Goal: Find specific page/section: Find specific page/section

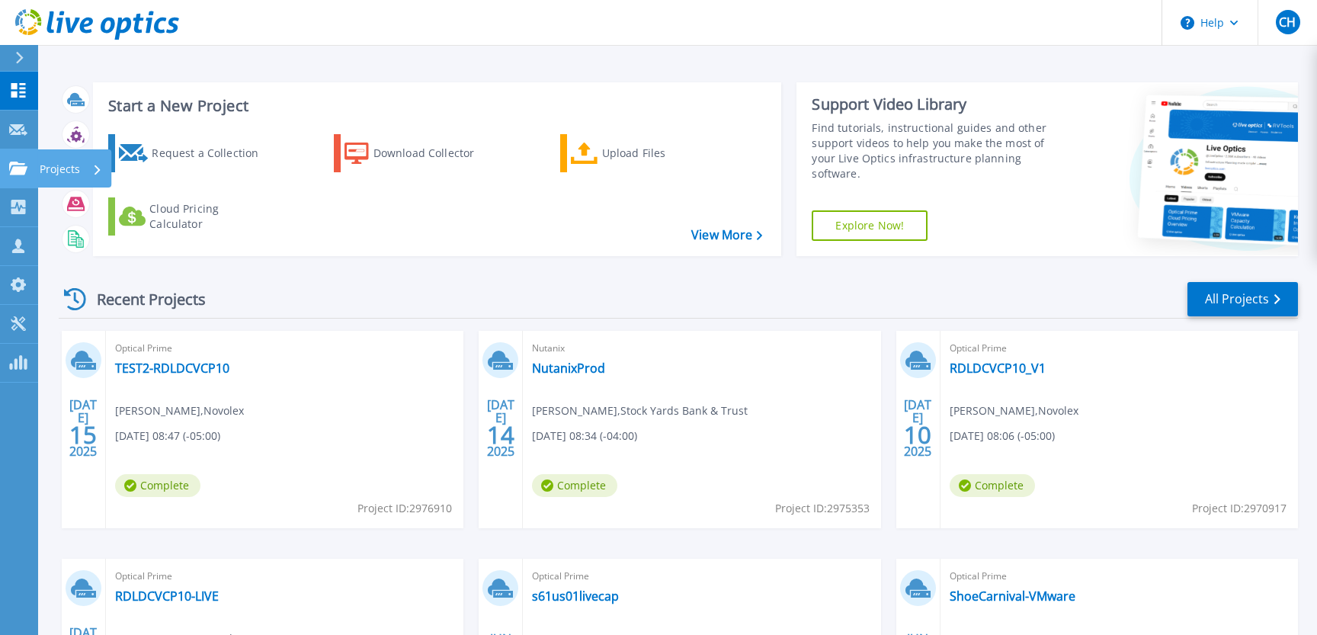
click at [15, 173] on icon at bounding box center [18, 168] width 18 height 13
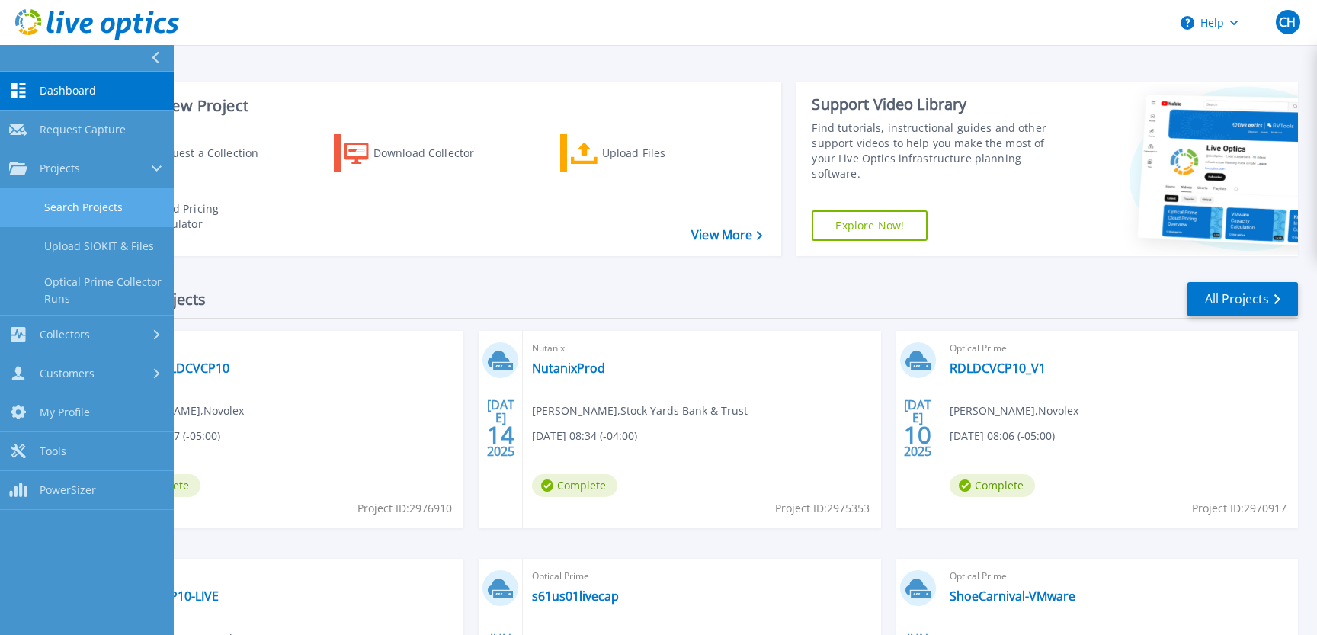
click at [91, 205] on link "Search Projects" at bounding box center [87, 207] width 174 height 39
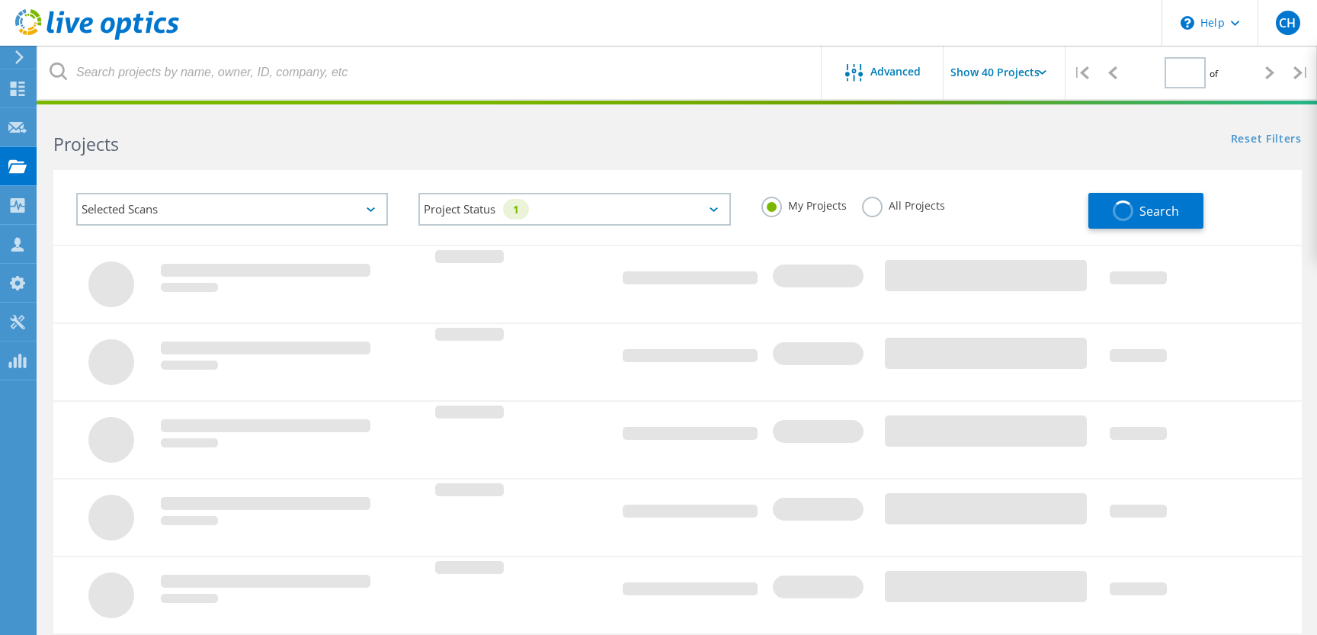
type input "1"
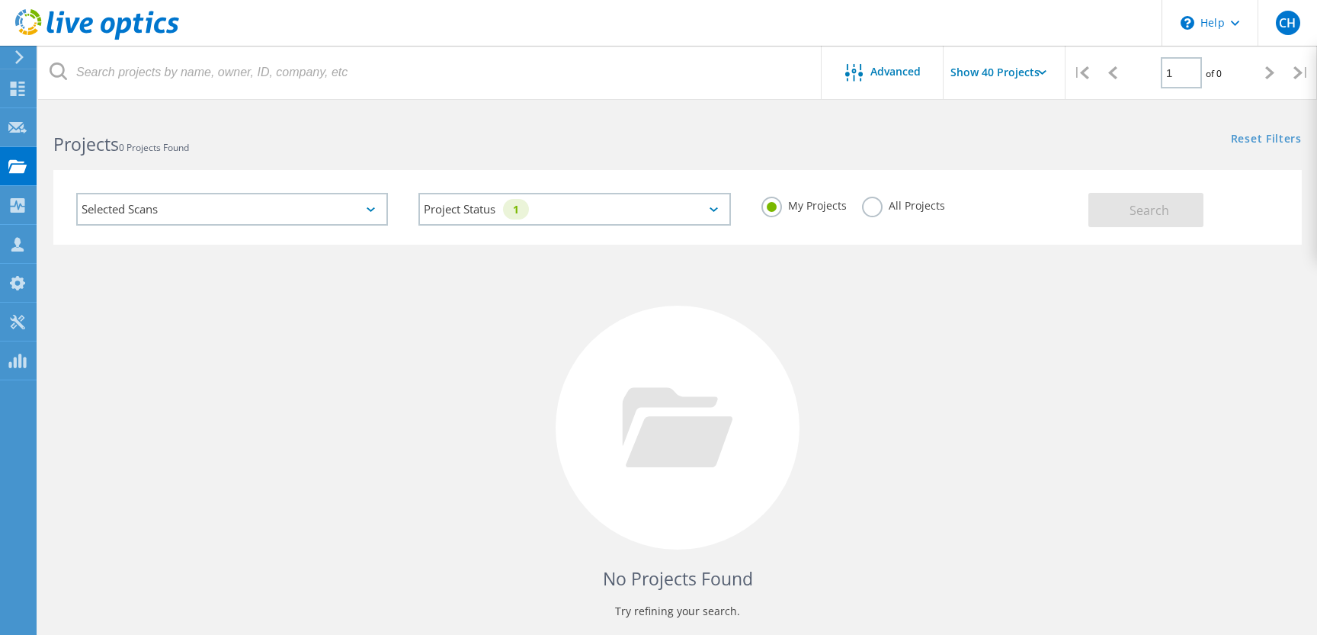
click at [362, 208] on div "Selected Scans" at bounding box center [232, 209] width 312 height 33
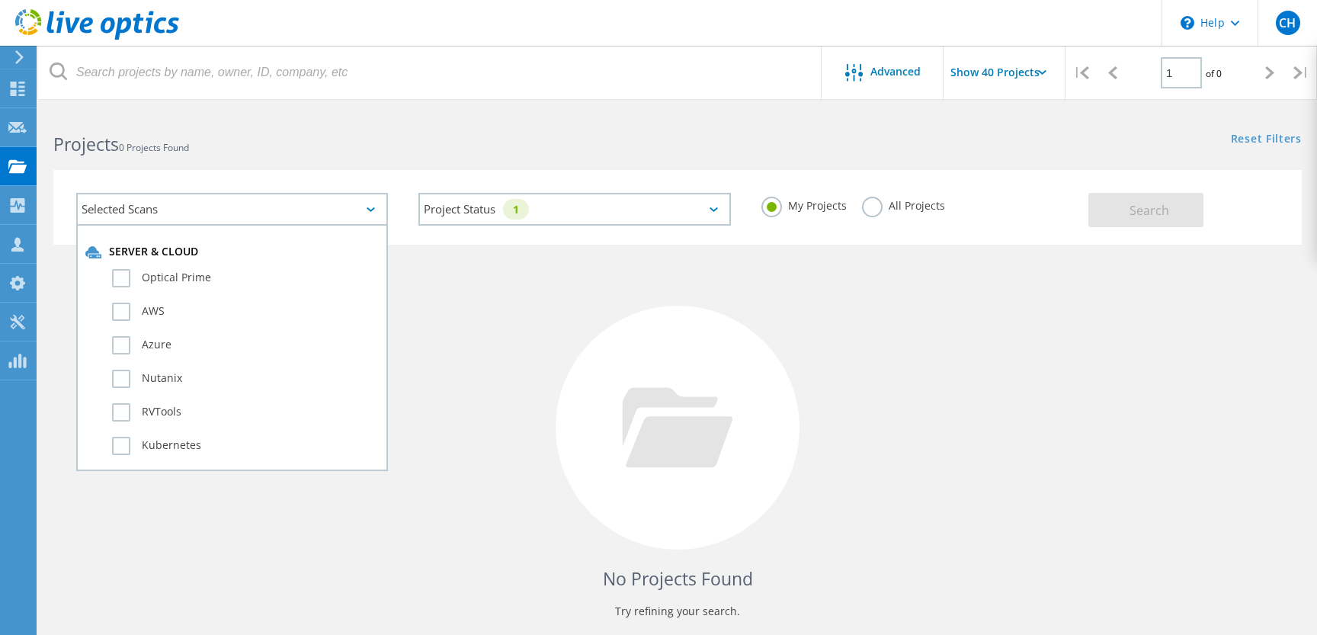
click at [354, 220] on div "Selected Scans" at bounding box center [232, 209] width 312 height 33
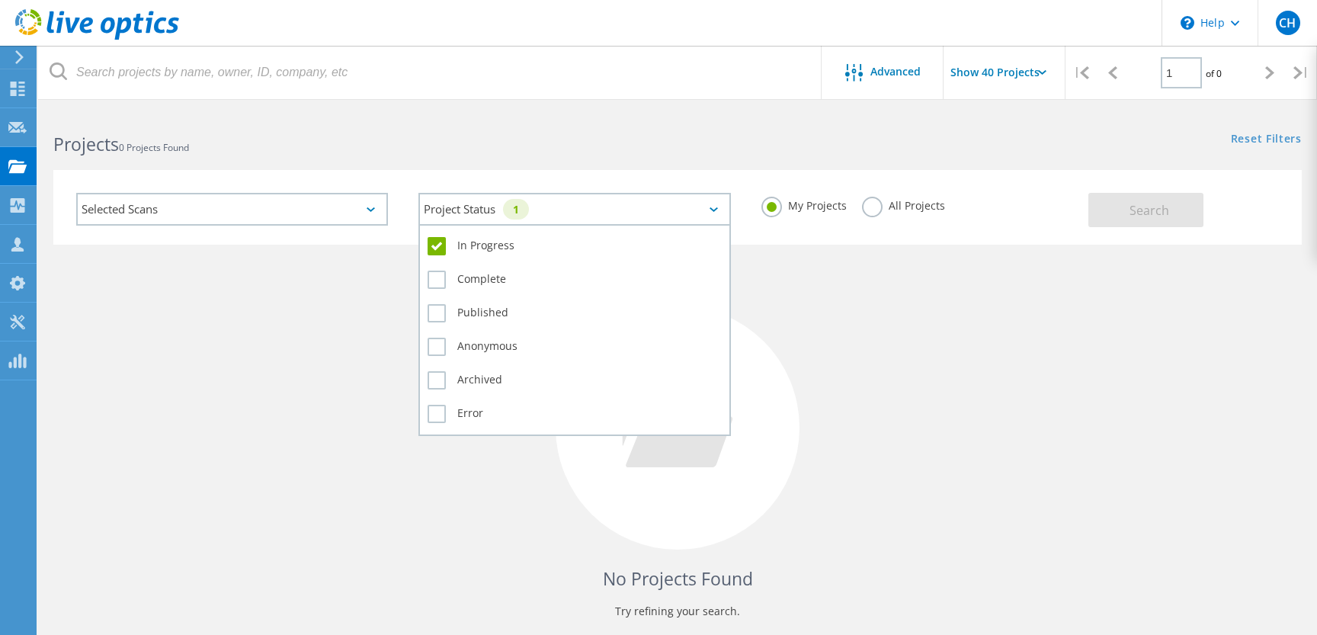
click at [703, 205] on div "Project Status 1" at bounding box center [574, 209] width 312 height 33
click at [428, 292] on div "Complete" at bounding box center [574, 284] width 293 height 34
click at [431, 278] on label "Complete" at bounding box center [574, 280] width 293 height 18
click at [0, 0] on input "Complete" at bounding box center [0, 0] width 0 height 0
click at [431, 310] on label "Published" at bounding box center [574, 313] width 293 height 18
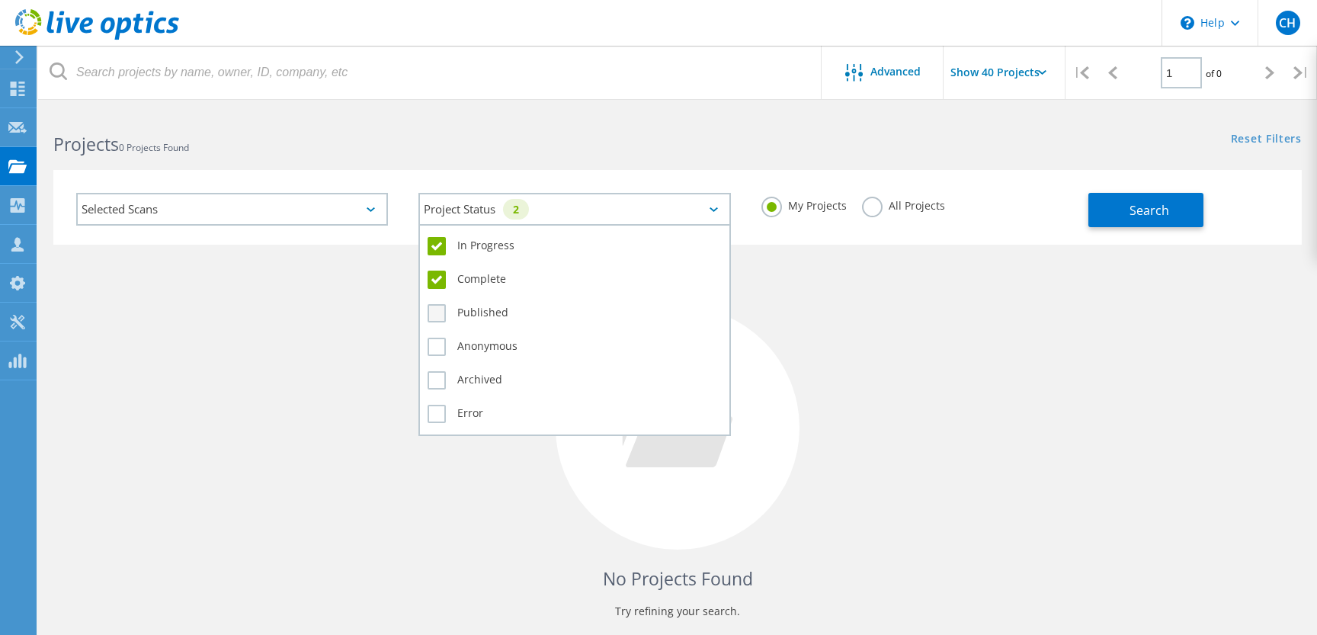
click at [0, 0] on input "Published" at bounding box center [0, 0] width 0 height 0
click at [433, 341] on label "Anonymous" at bounding box center [574, 347] width 293 height 18
click at [0, 0] on input "Anonymous" at bounding box center [0, 0] width 0 height 0
click at [436, 371] on label "Archived" at bounding box center [574, 380] width 293 height 18
click at [0, 0] on input "Archived" at bounding box center [0, 0] width 0 height 0
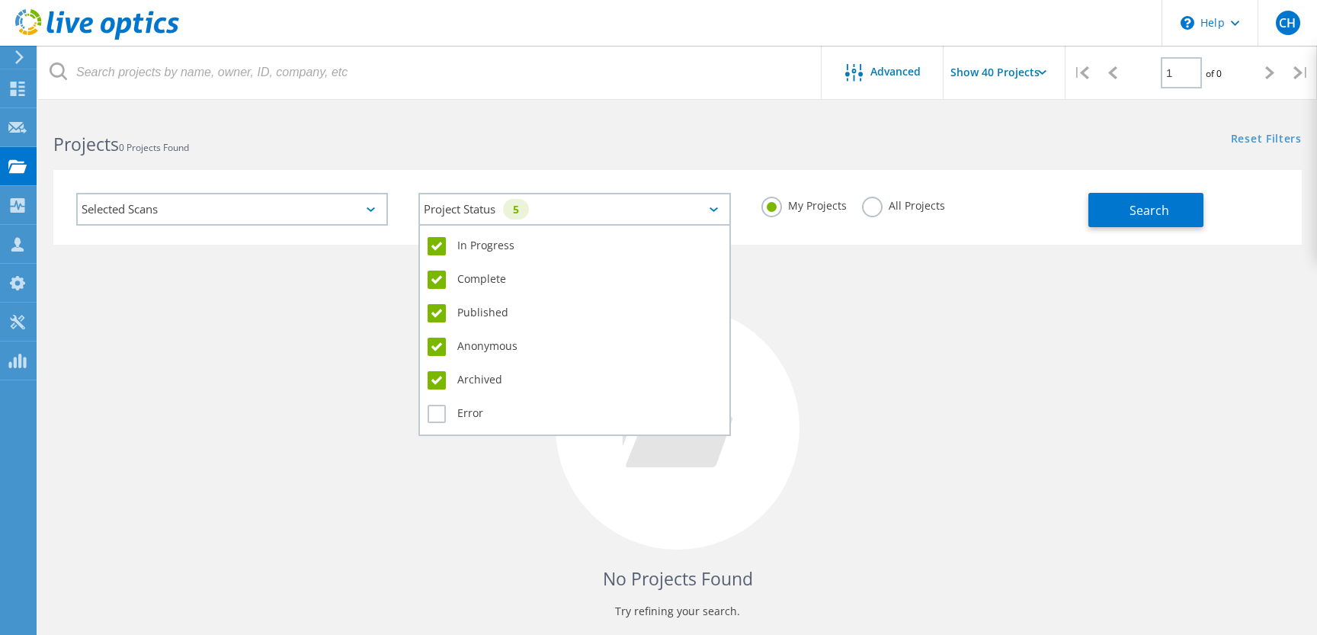
click at [429, 424] on div "Error" at bounding box center [574, 414] width 293 height 26
click at [439, 408] on label "Error" at bounding box center [574, 414] width 293 height 18
click at [0, 0] on input "Error" at bounding box center [0, 0] width 0 height 0
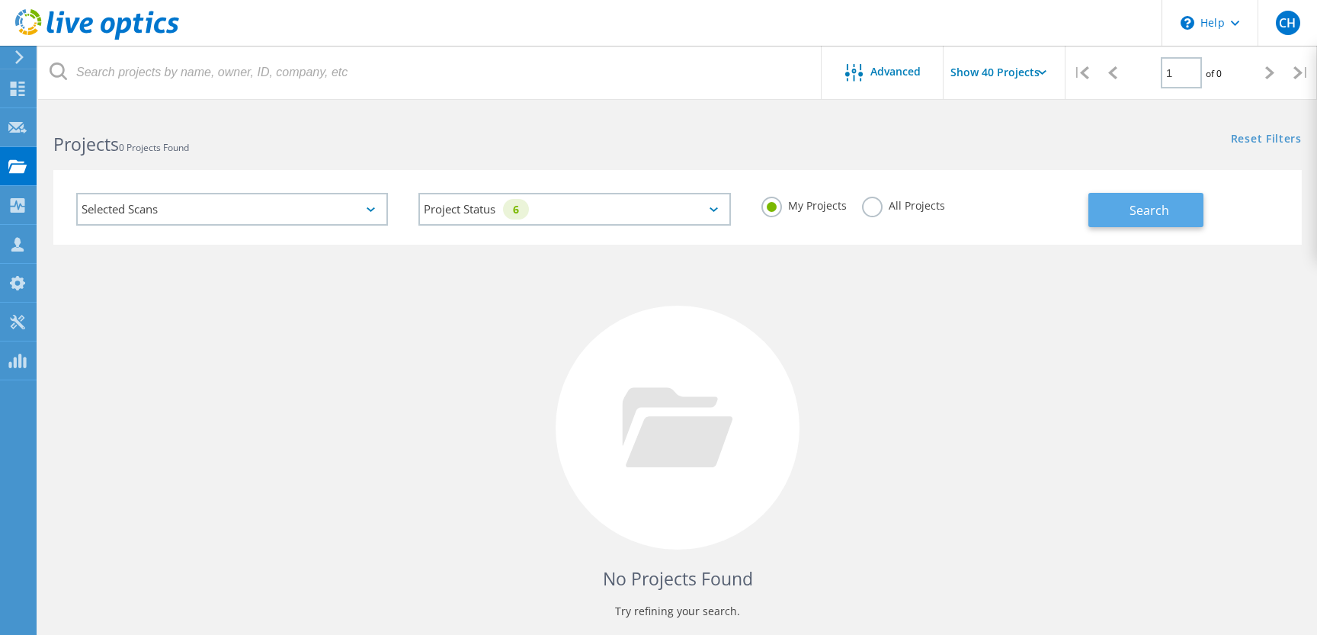
click at [1168, 207] on span "Search" at bounding box center [1149, 210] width 40 height 17
